Goal: Information Seeking & Learning: Learn about a topic

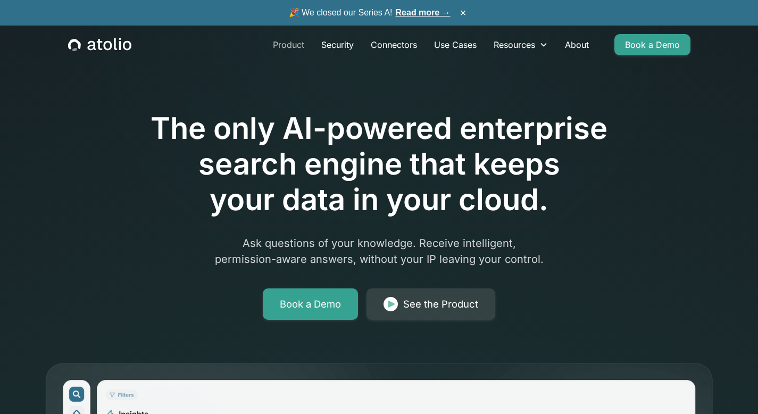
click at [287, 43] on link "Product" at bounding box center [288, 44] width 48 height 21
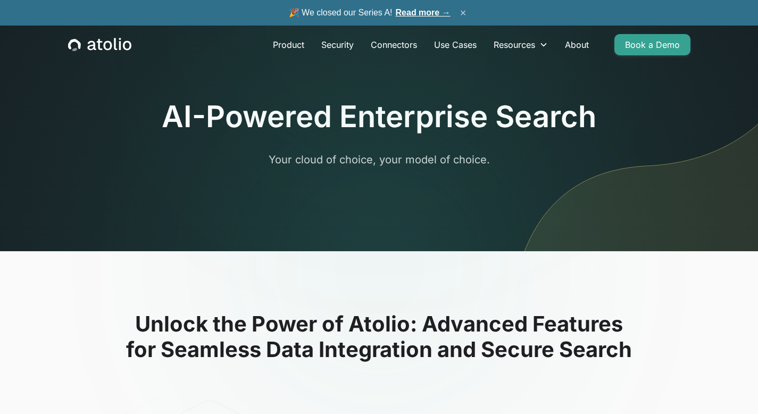
click at [463, 14] on button "×" at bounding box center [463, 13] width 13 height 12
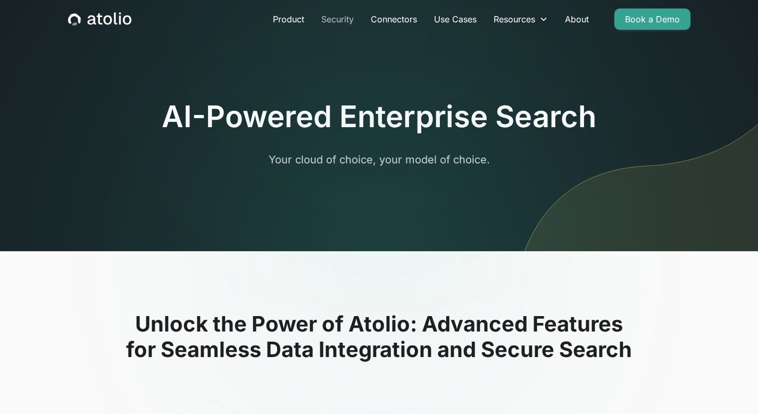
click at [337, 22] on link "Security" at bounding box center [337, 19] width 49 height 21
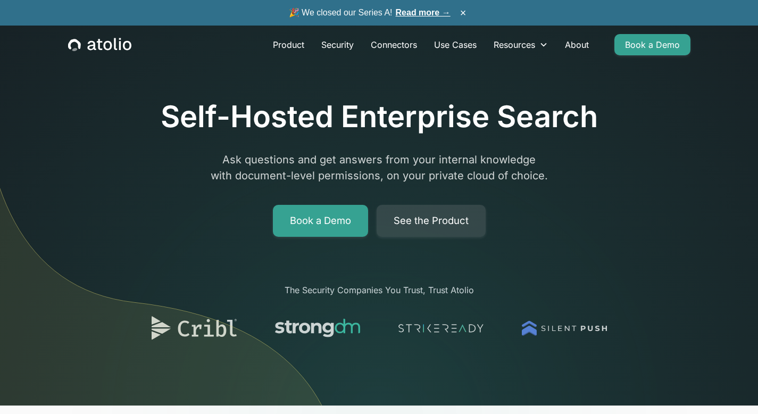
click at [101, 42] on icon "home" at bounding box center [98, 44] width 5 height 11
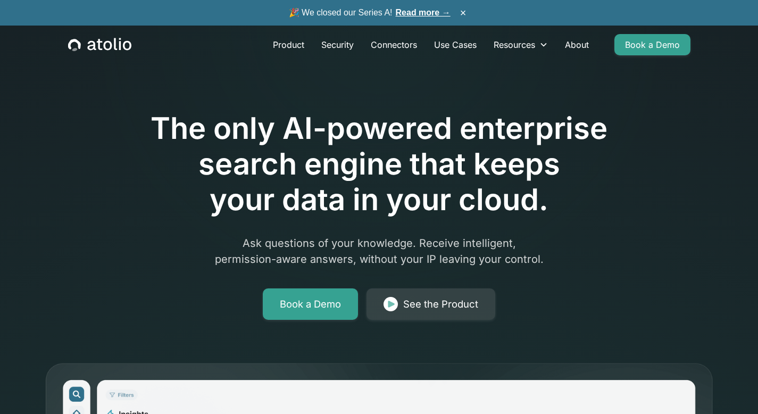
click at [204, 71] on div at bounding box center [379, 81] width 545 height 60
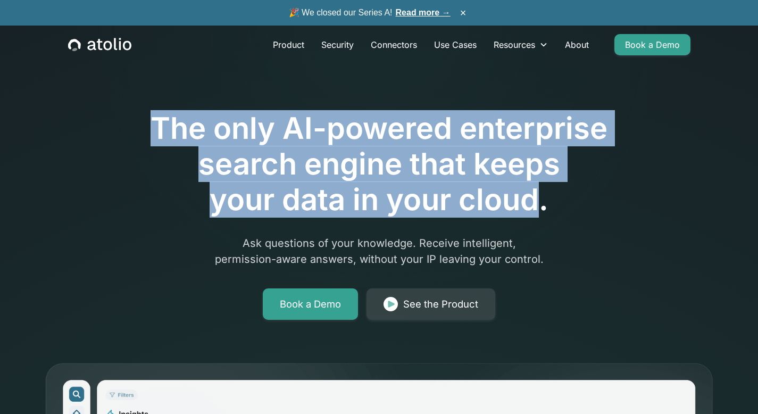
drag, startPoint x: 148, startPoint y: 129, endPoint x: 537, endPoint y: 205, distance: 396.0
click at [537, 205] on h1 "The only AI-powered enterprise search engine that keeps your data in your cloud." at bounding box center [379, 164] width 545 height 107
copy h1 "The only AI-powered enterprise search engine that keeps your data in your cloud"
click at [145, 115] on h1 "The only AI-powered enterprise search engine that keeps your data in your cloud." at bounding box center [379, 164] width 545 height 107
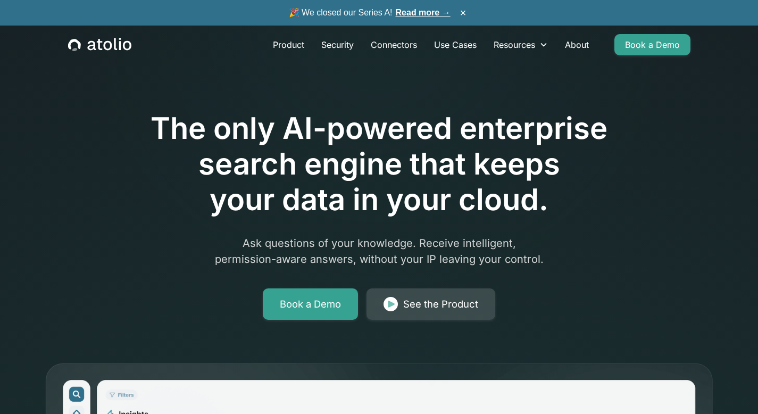
click at [470, 313] on link "See the Product" at bounding box center [430, 304] width 129 height 32
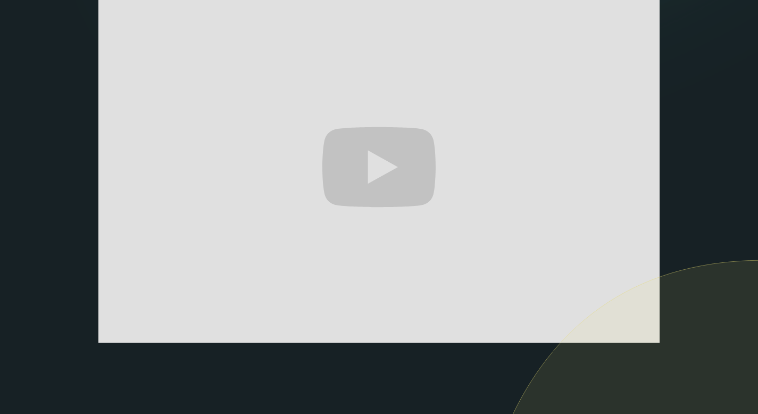
scroll to position [220, 0]
click at [647, 340] on img at bounding box center [613, 408] width 289 height 296
click at [646, 335] on img at bounding box center [613, 408] width 289 height 296
click at [614, 281] on img at bounding box center [613, 408] width 289 height 296
